Goal: Information Seeking & Learning: Learn about a topic

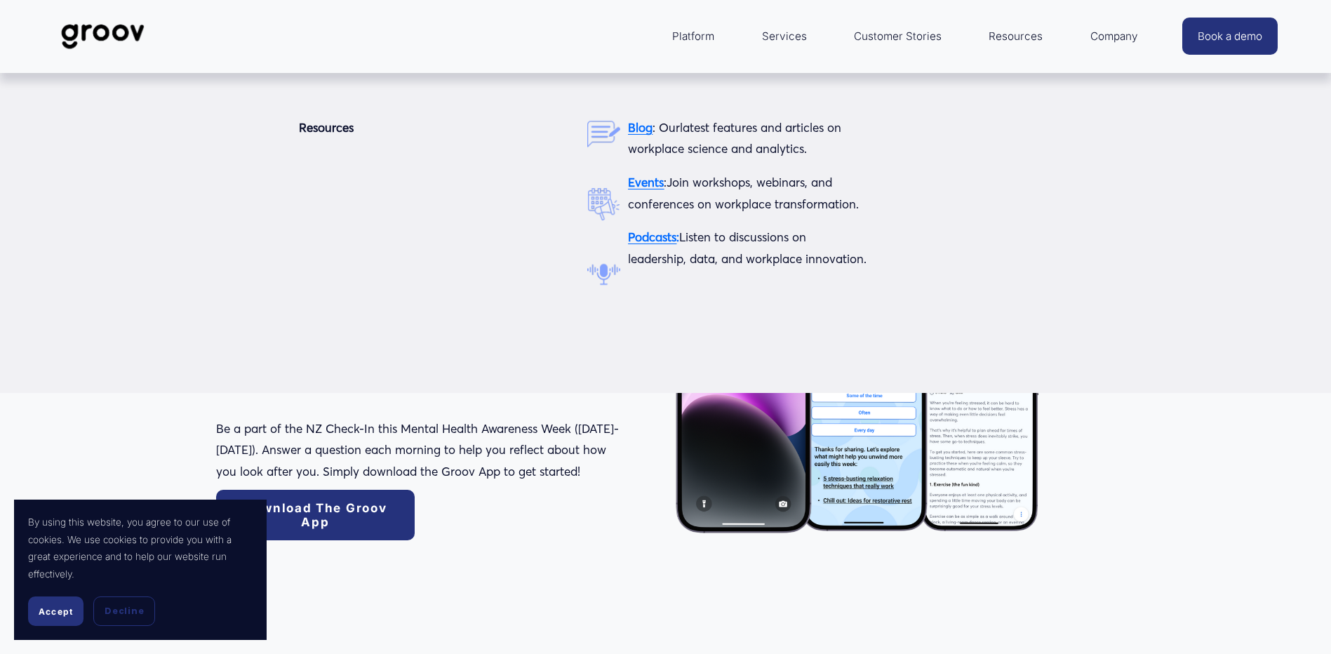
click at [1003, 38] on span "Resources" at bounding box center [1016, 37] width 54 height 20
click at [640, 128] on strong "Blog" at bounding box center [640, 127] width 25 height 15
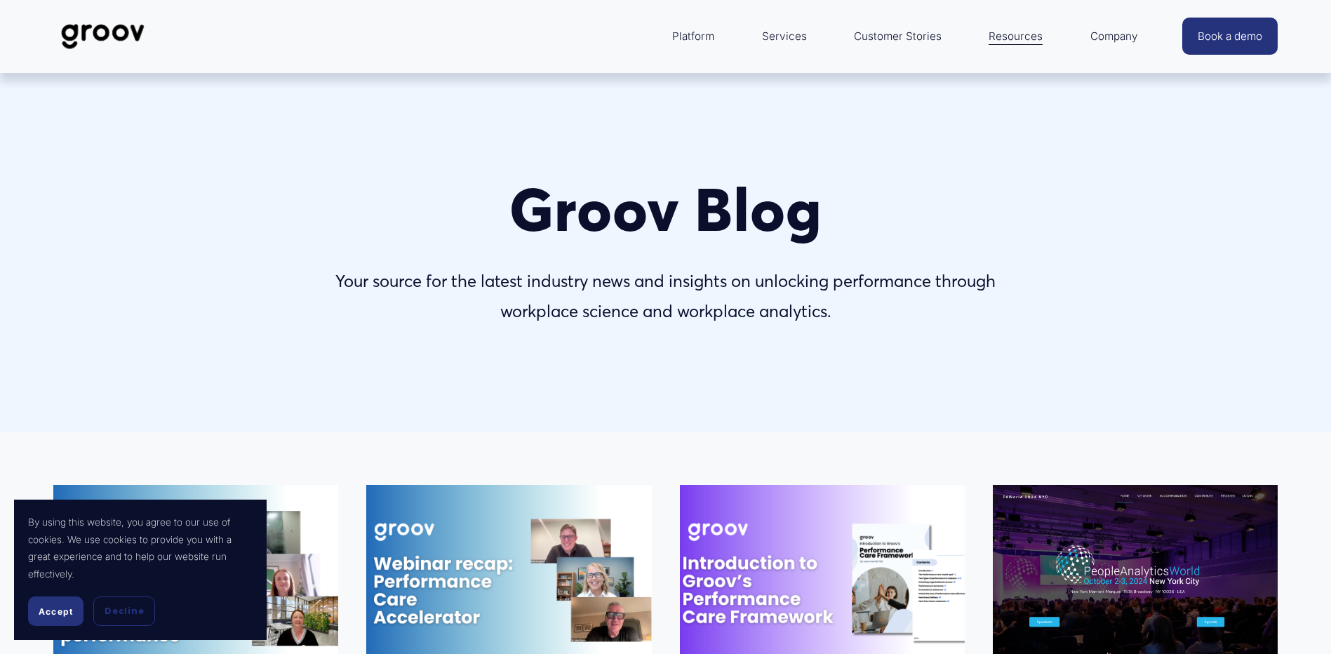
click at [51, 610] on span "Accept" at bounding box center [56, 611] width 34 height 11
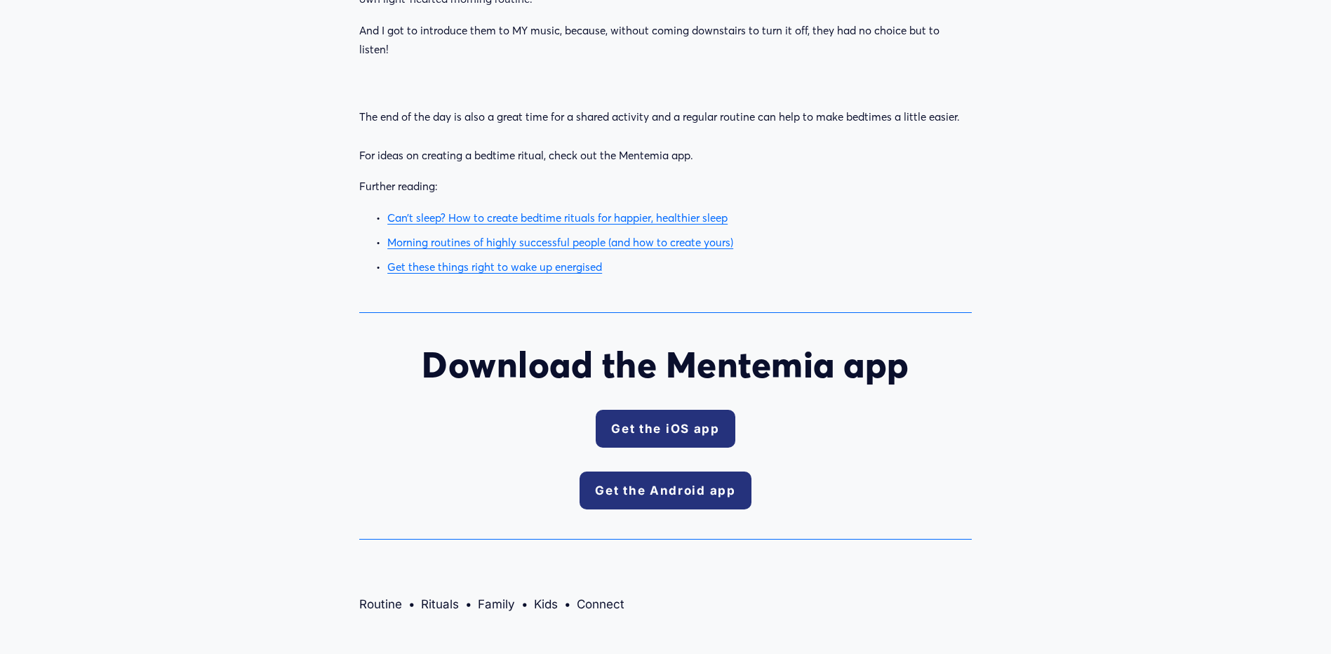
scroll to position [1620, 0]
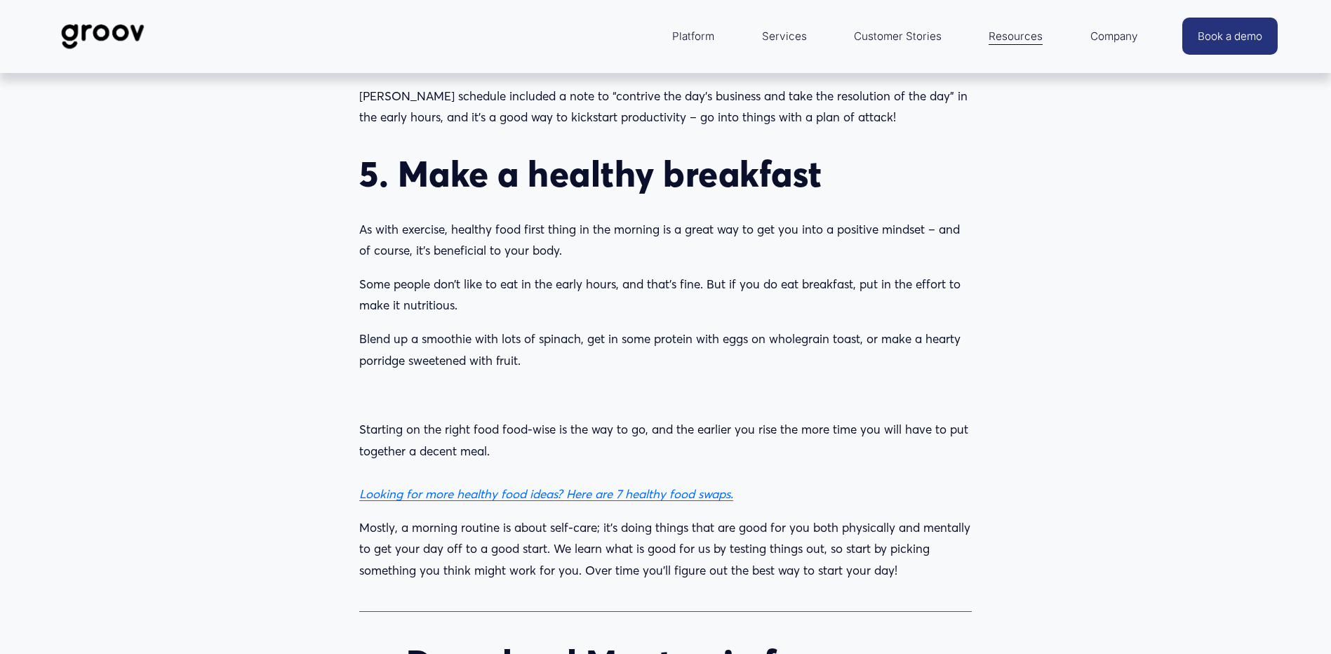
scroll to position [2456, 0]
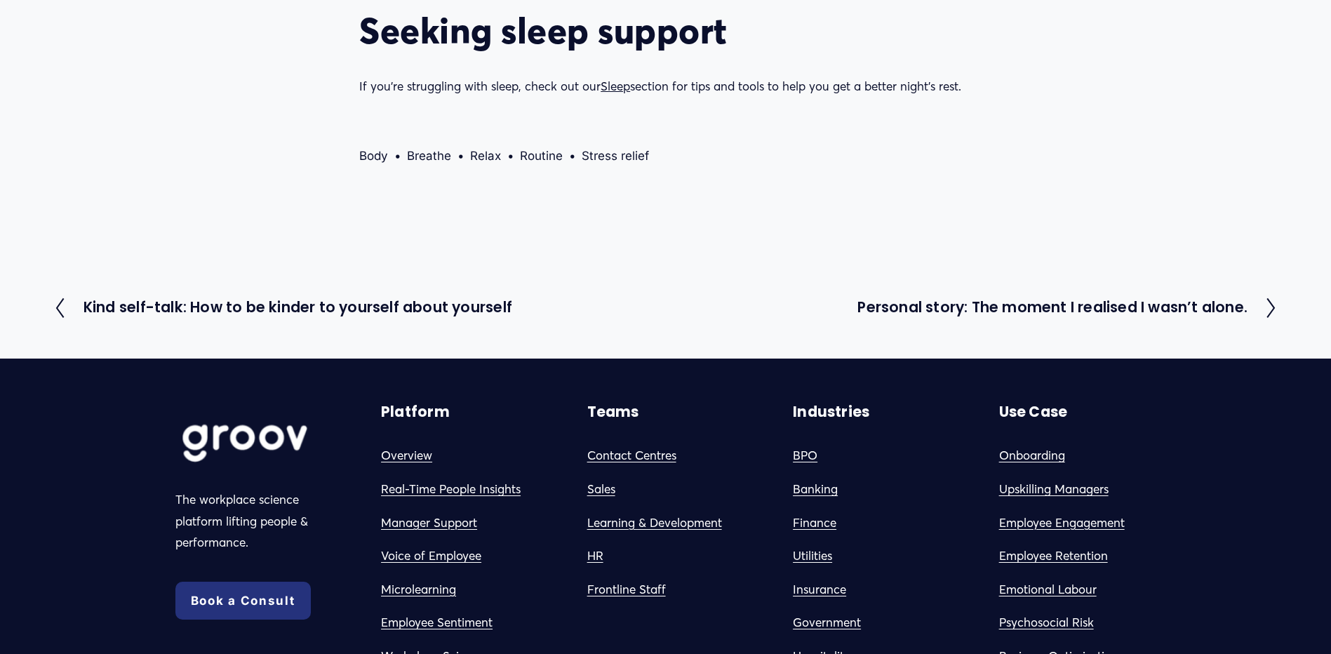
scroll to position [3228, 0]
